Goal: Navigation & Orientation: Find specific page/section

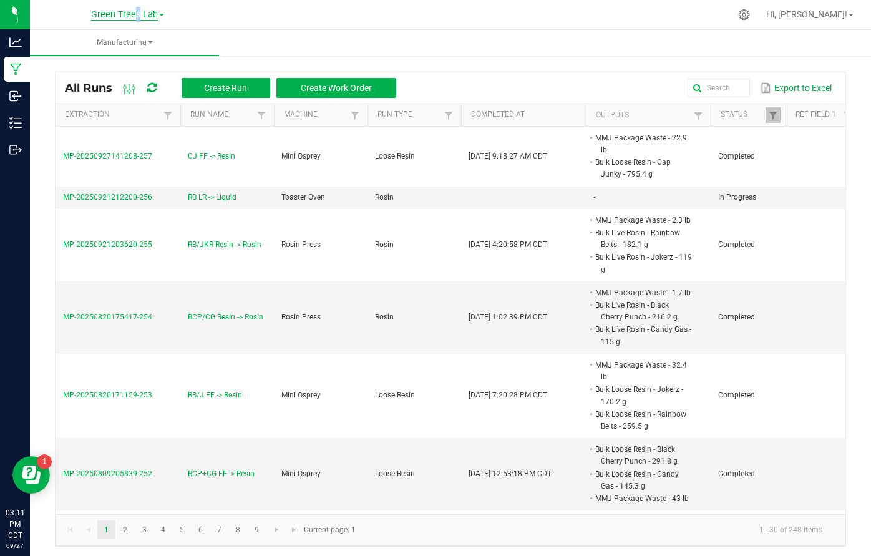
click at [131, 10] on span "Green Trees Lab" at bounding box center [124, 14] width 67 height 11
click at [99, 44] on link "Green Trees" at bounding box center [127, 44] width 182 height 17
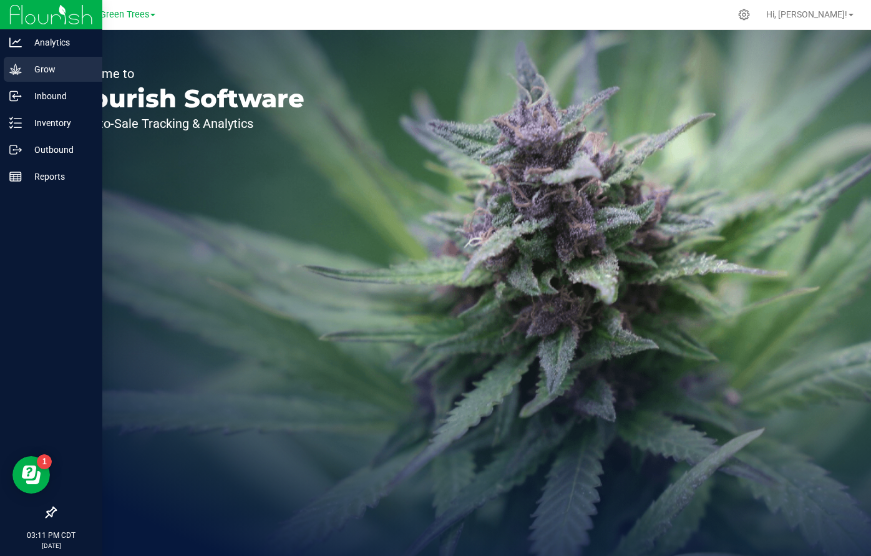
click at [37, 66] on p "Grow" at bounding box center [59, 69] width 75 height 15
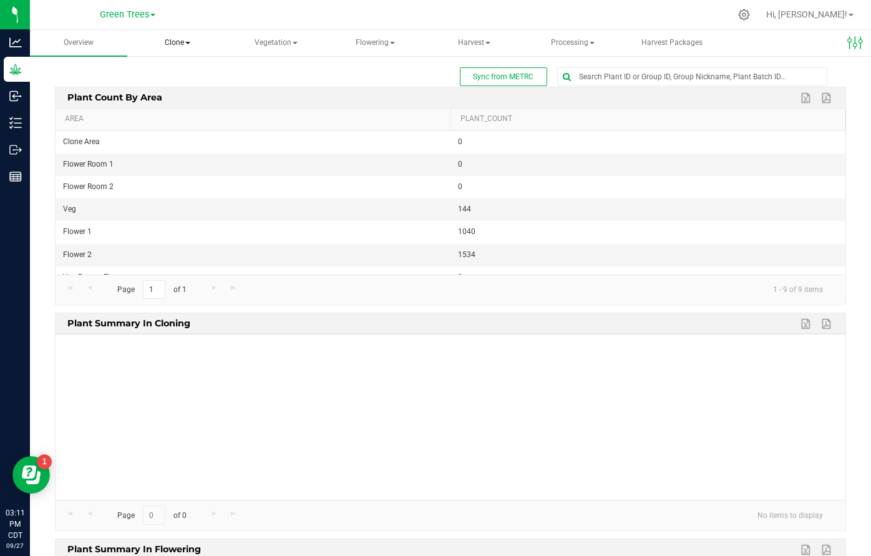
click at [184, 44] on span "Clone" at bounding box center [177, 43] width 96 height 25
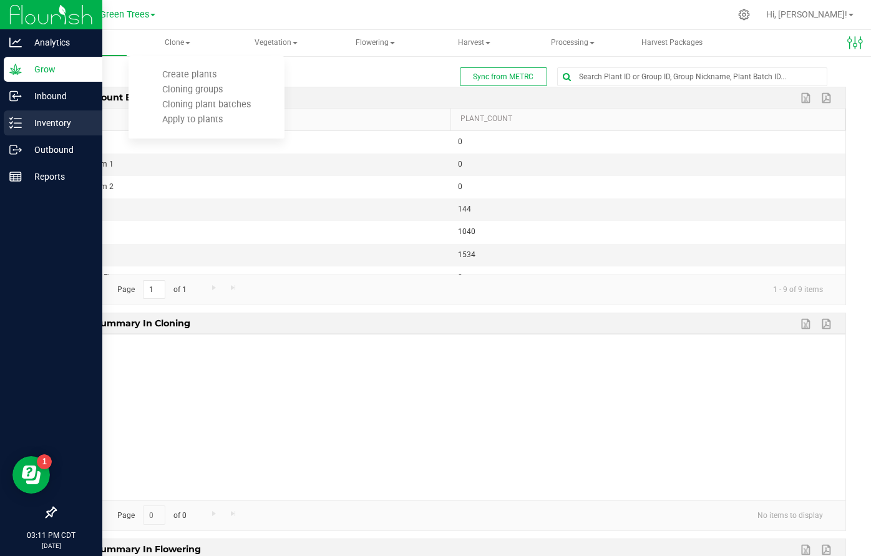
click at [46, 125] on p "Inventory" at bounding box center [59, 122] width 75 height 15
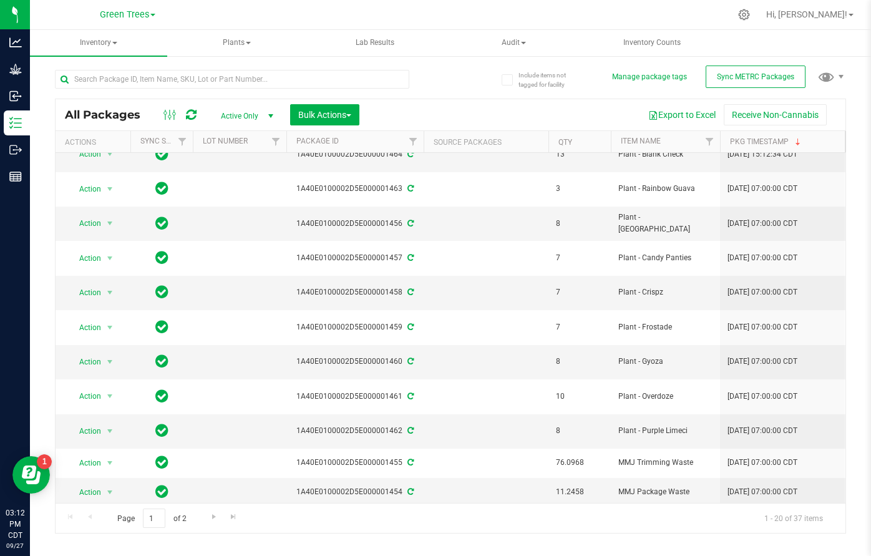
scroll to position [356, 0]
click at [211, 516] on span "Go to the next page" at bounding box center [214, 517] width 10 height 10
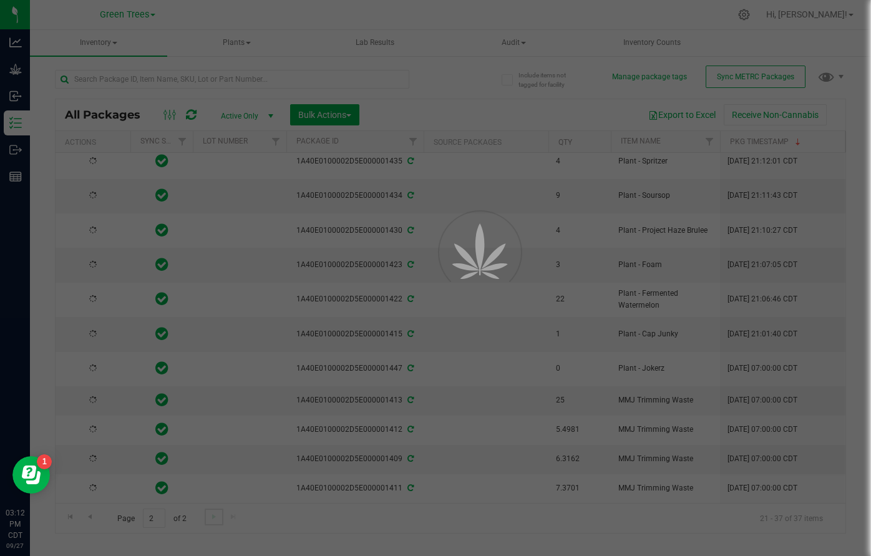
scroll to position [0, 0]
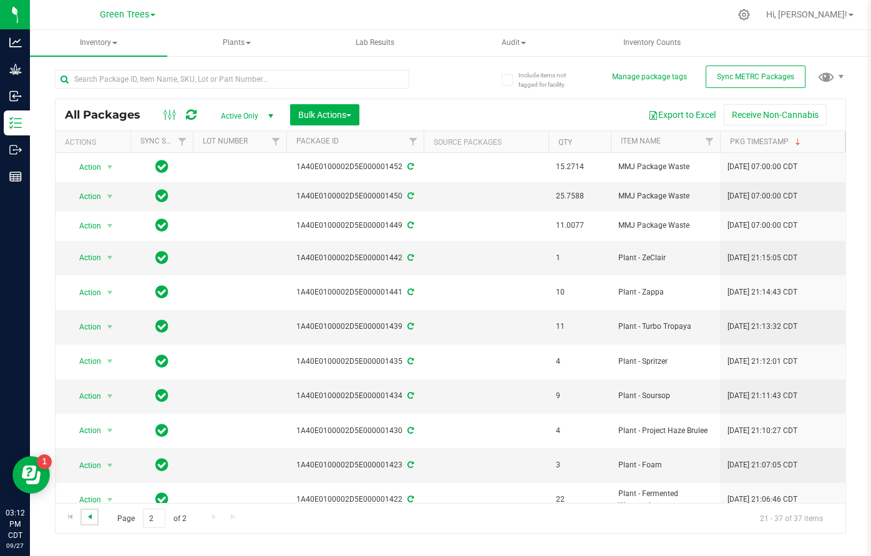
click at [90, 517] on span "Go to the previous page" at bounding box center [90, 517] width 10 height 10
